Goal: Task Accomplishment & Management: Complete application form

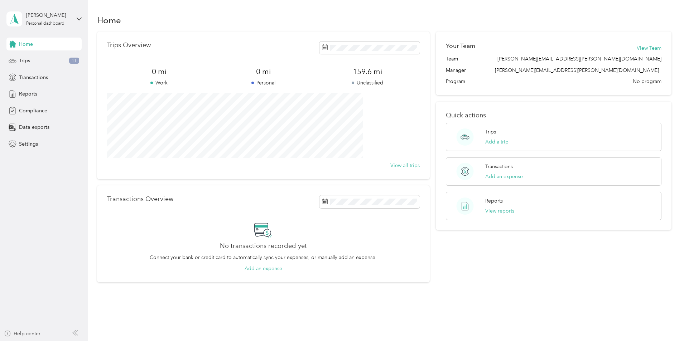
click at [82, 19] on aside "[PERSON_NAME] Personal dashboard Home Trips 11 Transactions Reports Compliance …" at bounding box center [44, 170] width 88 height 341
click at [78, 19] on icon at bounding box center [79, 19] width 4 height 3
click at [35, 111] on span "Compliance" at bounding box center [33, 111] width 28 height 8
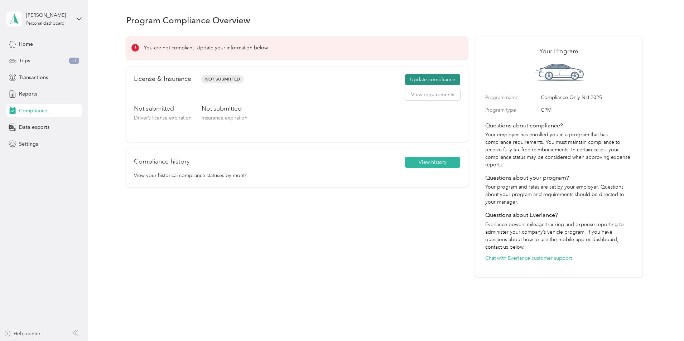
click at [405, 84] on button "Update compliance" at bounding box center [432, 79] width 55 height 11
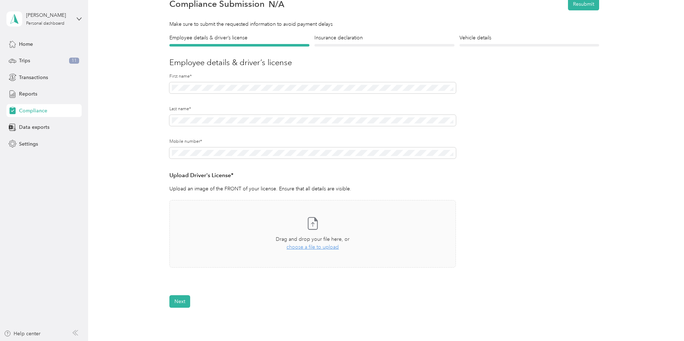
scroll to position [106, 0]
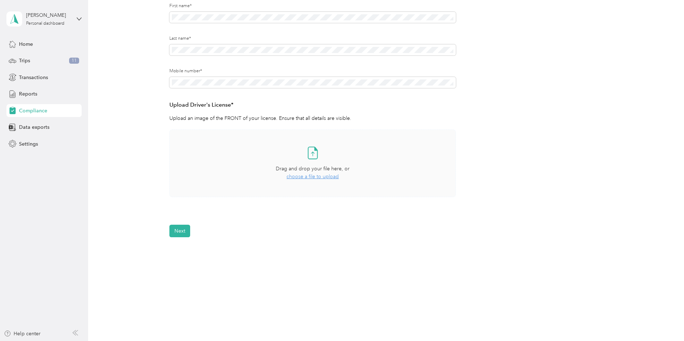
click at [317, 177] on span "choose a file to upload" at bounding box center [312, 177] width 52 height 6
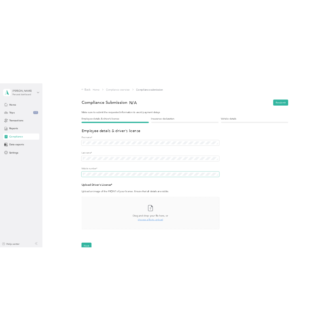
scroll to position [36, 0]
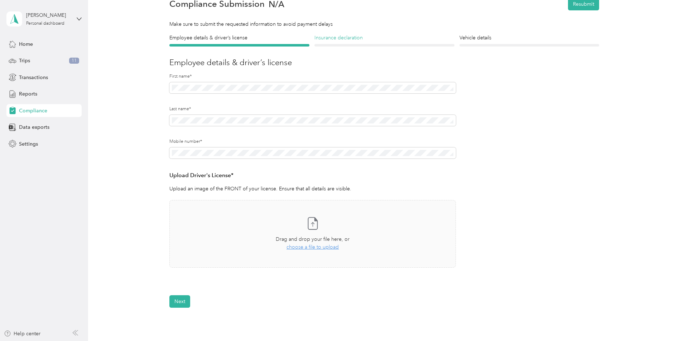
click at [330, 40] on h4 "Insurance declaration" at bounding box center [384, 38] width 140 height 8
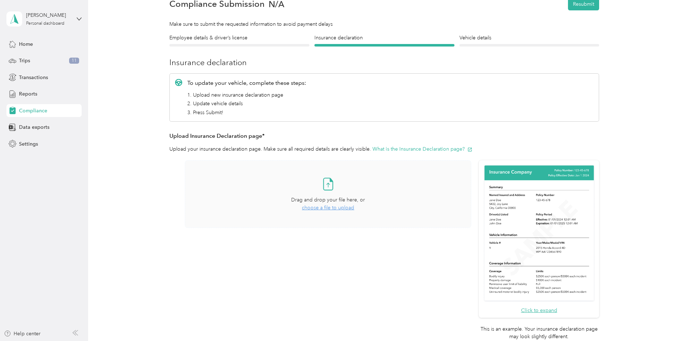
click at [334, 209] on span "choose a file to upload" at bounding box center [328, 208] width 52 height 6
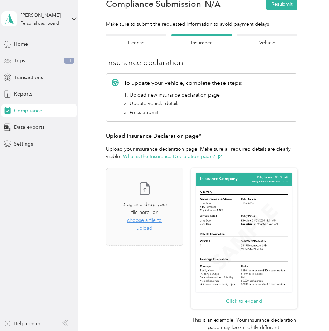
scroll to position [72, 0]
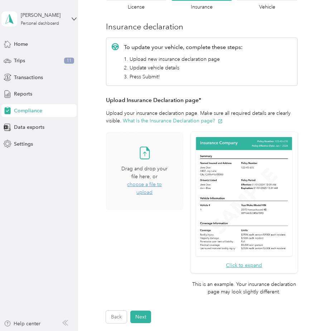
click at [155, 188] on span "choose a file to upload" at bounding box center [144, 189] width 35 height 14
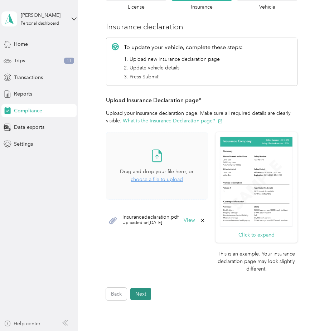
click at [146, 296] on button "Next" at bounding box center [140, 294] width 21 height 13
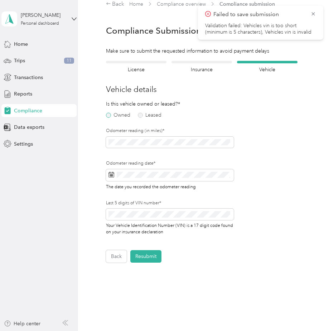
click at [120, 118] on label "Owned" at bounding box center [118, 115] width 24 height 5
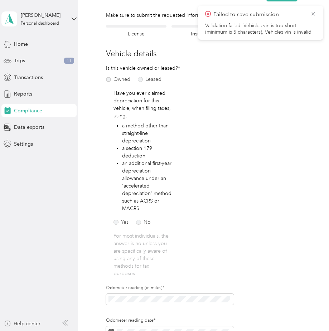
scroll to position [81, 0]
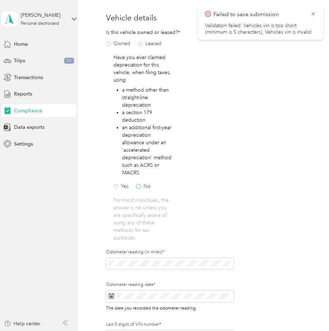
click at [139, 187] on label "No" at bounding box center [143, 186] width 15 height 5
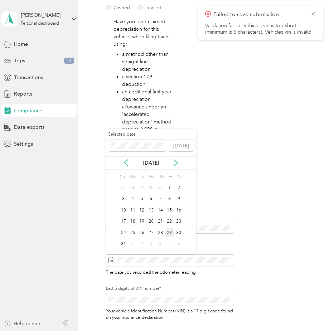
click at [166, 233] on div "29" at bounding box center [169, 232] width 9 height 9
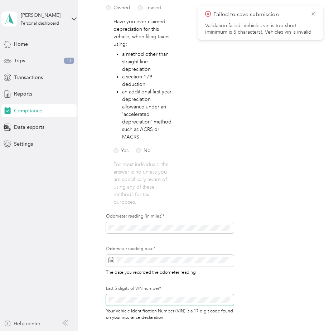
click at [124, 304] on span at bounding box center [170, 299] width 128 height 11
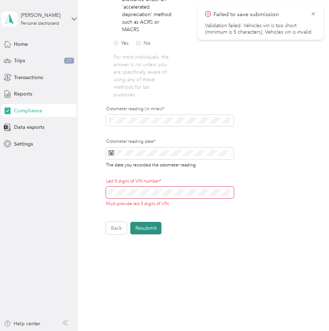
click at [142, 232] on button "Resubmit" at bounding box center [145, 228] width 31 height 13
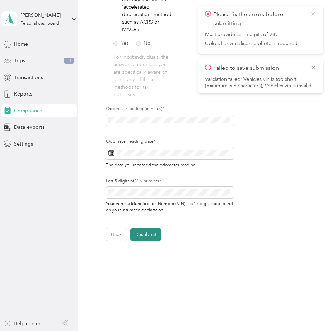
click at [156, 231] on button "Resubmit" at bounding box center [145, 234] width 31 height 13
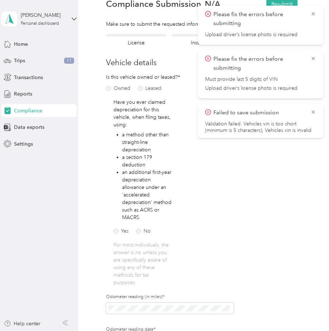
scroll to position [0, 0]
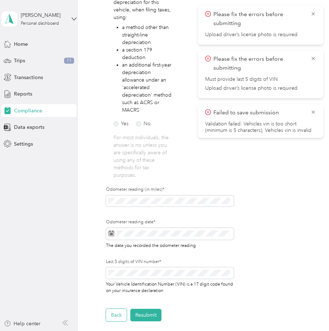
click at [118, 316] on button "Back" at bounding box center [116, 315] width 21 height 13
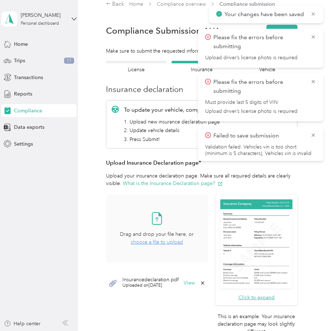
scroll to position [81, 0]
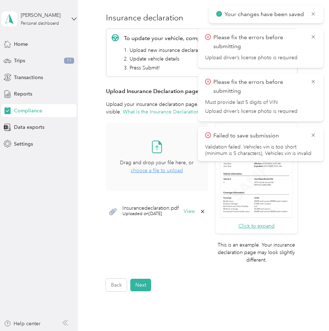
click at [125, 320] on div "Back Home Compliance overview Compliance submission Compliance Submission N/A R…" at bounding box center [201, 139] width 247 height 441
click at [121, 323] on div "Back Home Compliance overview Compliance submission Compliance Submission N/A R…" at bounding box center [201, 139] width 247 height 441
click at [119, 320] on div "Back Home Compliance overview Compliance submission Compliance Submission N/A R…" at bounding box center [201, 139] width 247 height 441
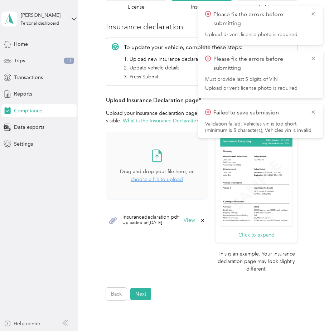
scroll to position [143, 0]
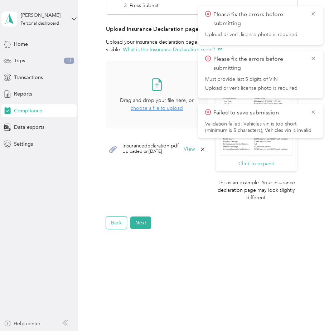
click at [121, 223] on button "Back" at bounding box center [116, 223] width 21 height 13
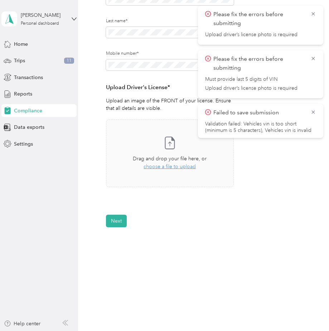
scroll to position [52, 0]
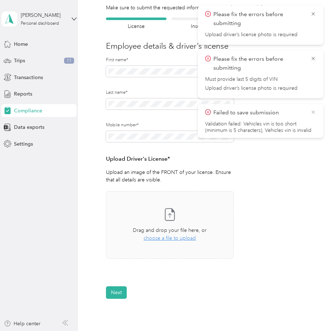
click at [314, 112] on icon at bounding box center [313, 112] width 3 height 3
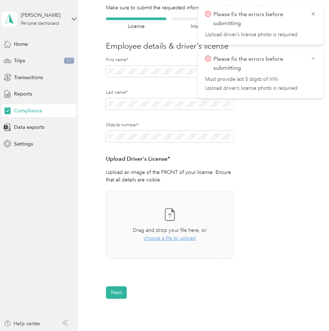
click at [312, 55] on icon at bounding box center [313, 58] width 6 height 6
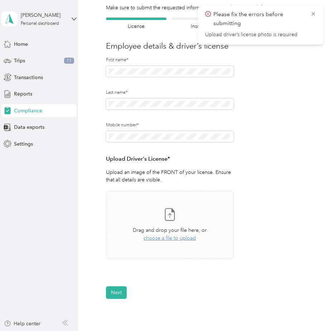
click at [313, 9] on div "Please fix the errors before submitting Upload driver’s license photo is requir…" at bounding box center [260, 25] width 125 height 39
click at [313, 16] on icon at bounding box center [313, 14] width 6 height 6
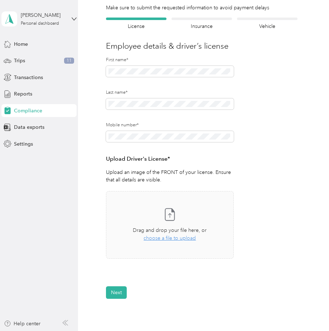
scroll to position [88, 0]
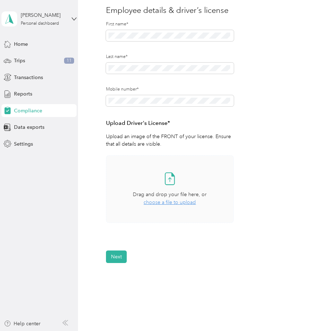
click at [178, 200] on span "choose a file to upload" at bounding box center [170, 202] width 52 height 6
click at [170, 196] on span "Drag and drop your file here, or" at bounding box center [170, 195] width 74 height 6
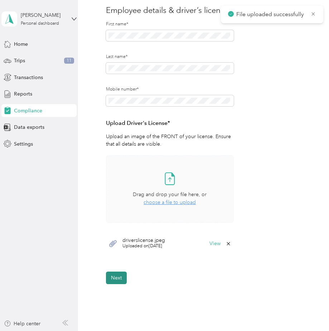
click at [121, 282] on button "Next" at bounding box center [116, 278] width 21 height 13
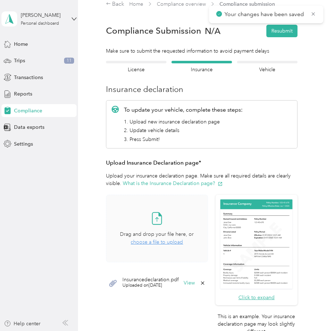
scroll to position [143, 0]
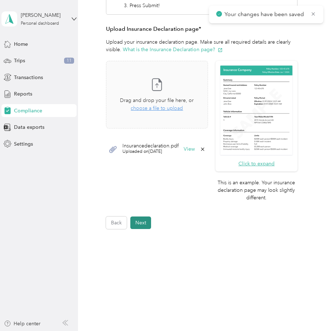
click at [140, 219] on button "Next" at bounding box center [140, 223] width 21 height 13
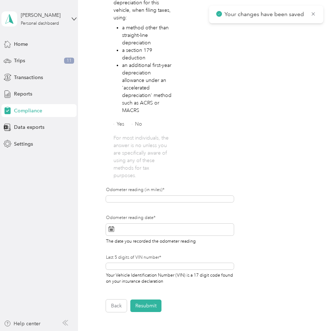
scroll to position [237, 0]
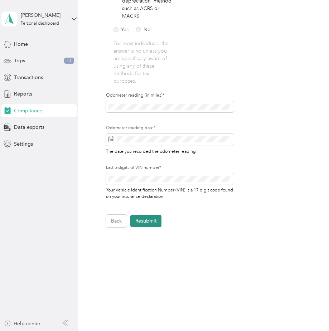
click at [146, 222] on button "Resubmit" at bounding box center [145, 221] width 31 height 13
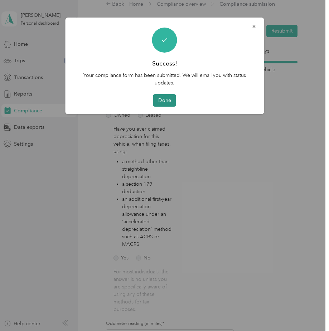
click at [172, 102] on button "Done" at bounding box center [164, 100] width 23 height 13
